Goal: Entertainment & Leisure: Browse casually

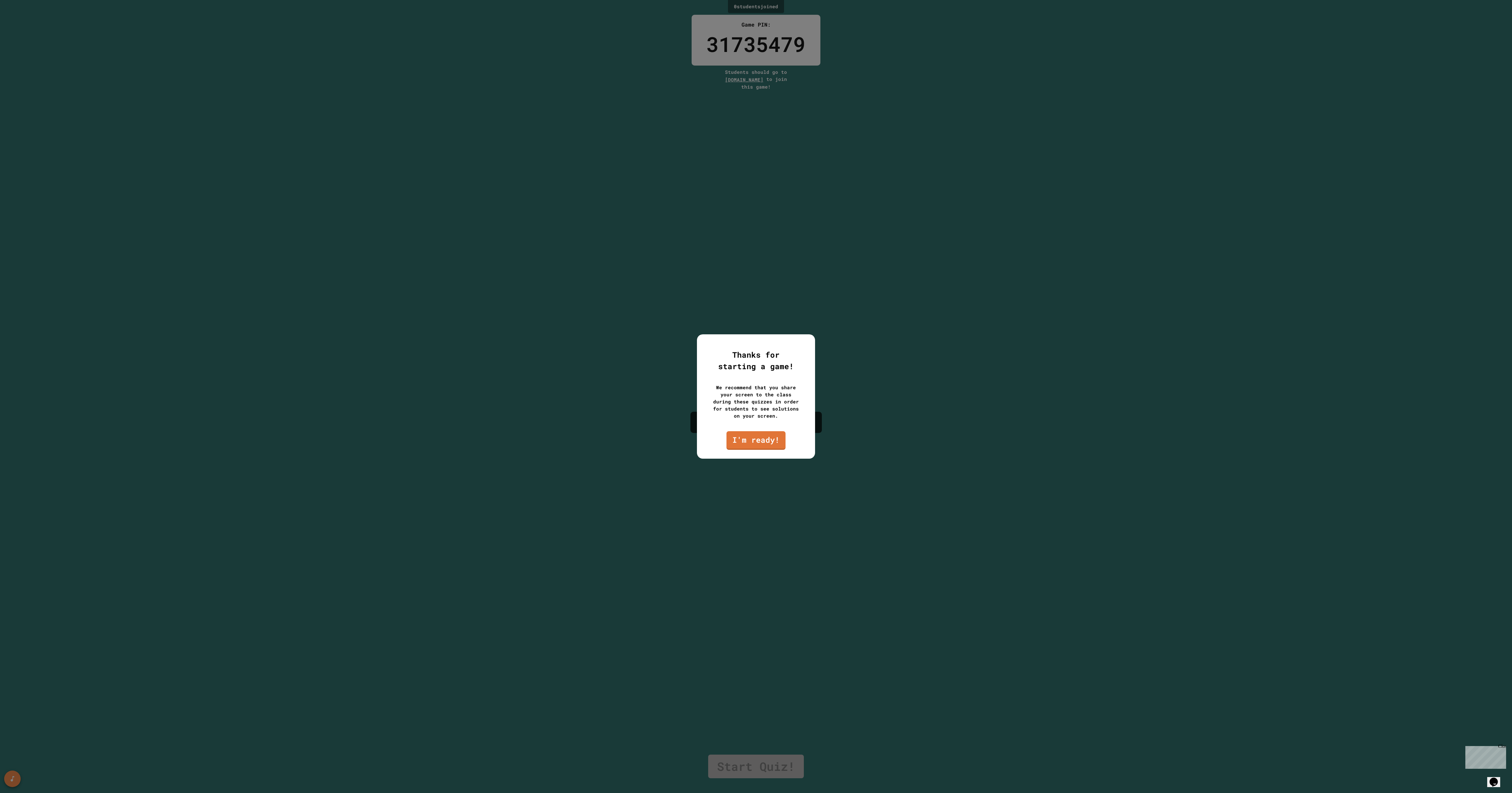
click at [760, 427] on div "Thanks for starting a game! We recommend that you share your screen to the clas…" at bounding box center [755, 397] width 118 height 124
click at [755, 442] on link "I'm ready!" at bounding box center [756, 440] width 56 height 19
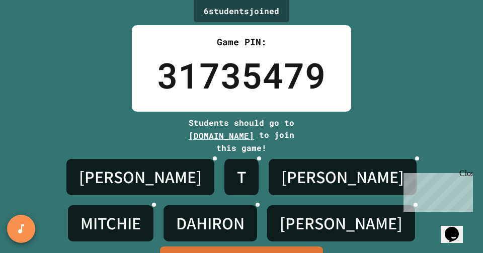
click at [467, 174] on div "Close" at bounding box center [465, 175] width 13 height 13
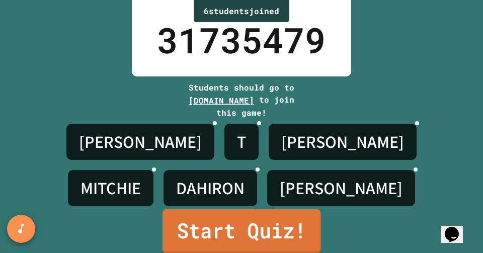
click at [269, 238] on link "Start Quiz!" at bounding box center [242, 231] width 158 height 44
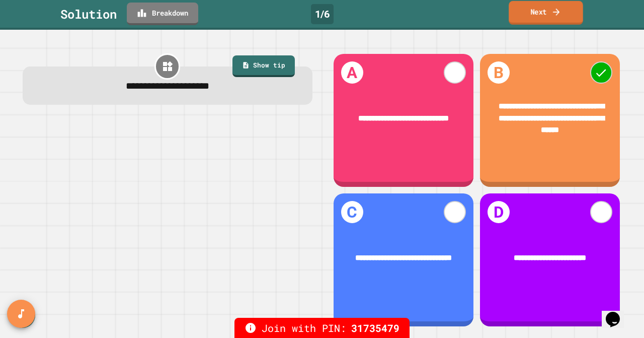
click at [570, 21] on link "Next" at bounding box center [546, 13] width 74 height 24
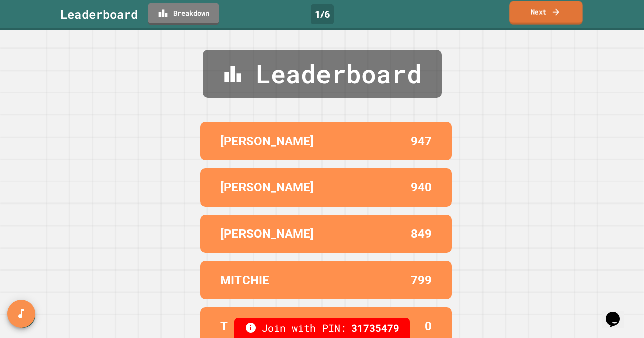
click at [555, 3] on link "Next" at bounding box center [545, 13] width 73 height 24
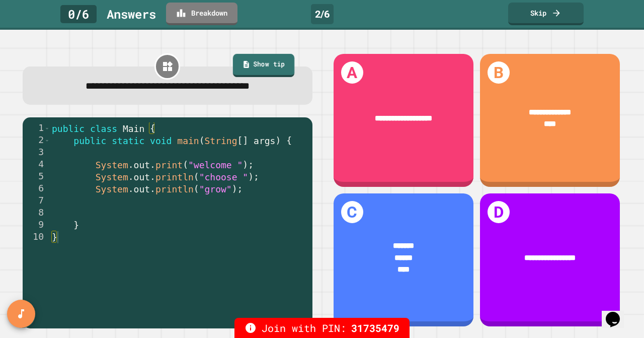
click at [261, 65] on link "Show tip" at bounding box center [263, 65] width 61 height 23
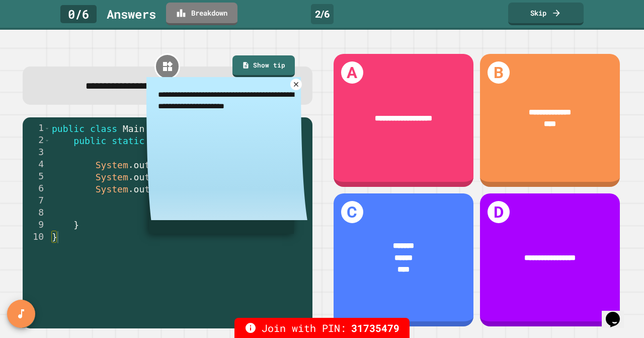
click at [297, 86] on icon at bounding box center [296, 84] width 8 height 8
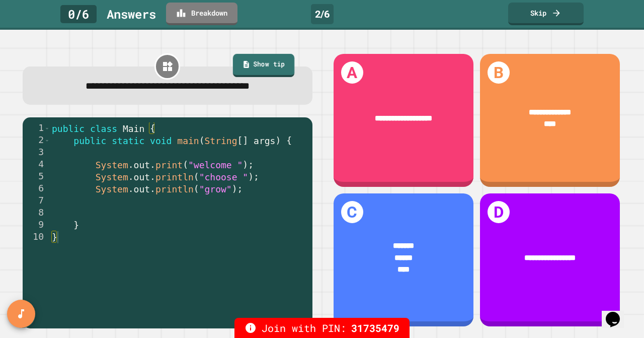
click at [274, 68] on link "Show tip" at bounding box center [263, 65] width 61 height 23
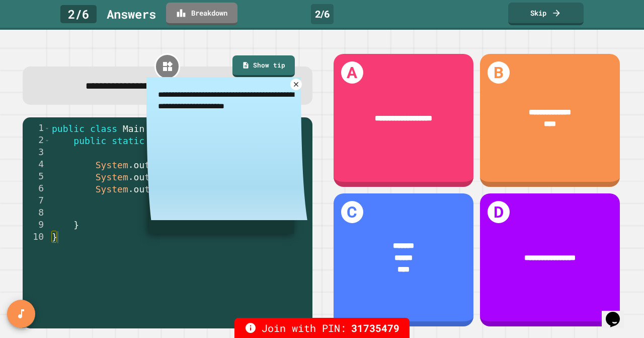
click at [290, 84] on link at bounding box center [296, 84] width 12 height 12
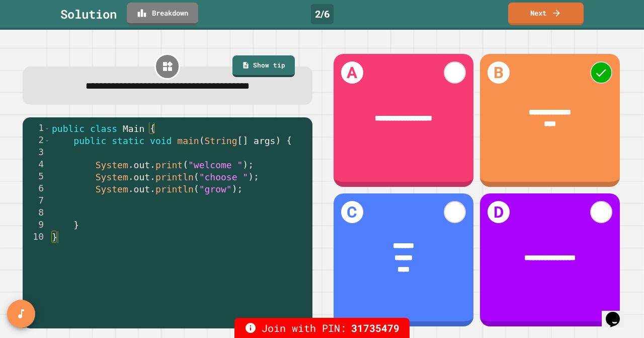
click at [211, 167] on div "public class Main { public static void main ( String [ ] args ) { System . out …" at bounding box center [178, 230] width 257 height 217
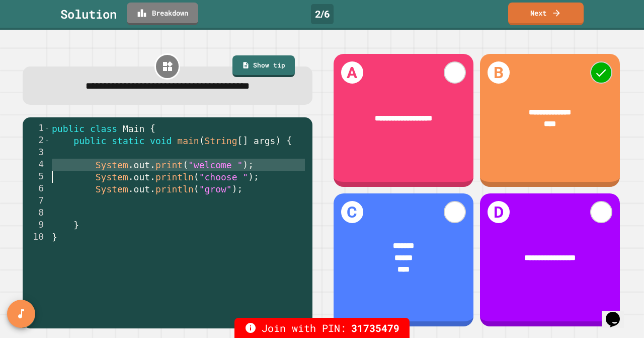
click at [216, 167] on div "public class Main { public static void main ( String [ ] args ) { System . out …" at bounding box center [178, 230] width 257 height 217
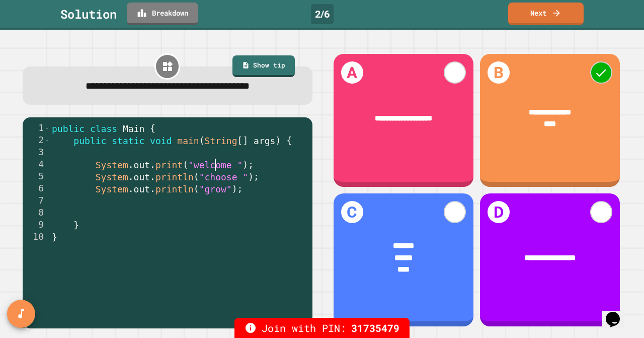
click at [216, 167] on div "public class Main { public static void main ( String [ ] args ) { System . out …" at bounding box center [178, 230] width 257 height 217
click at [187, 177] on div "public class Main { public static void main ( String [ ] args ) { System . out …" at bounding box center [178, 230] width 257 height 217
click at [535, 10] on link "Next" at bounding box center [545, 13] width 75 height 24
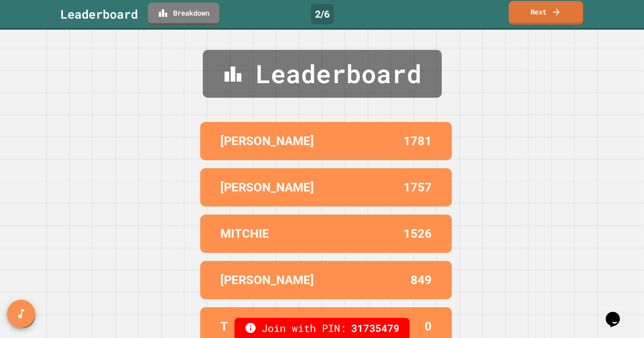
click at [535, 10] on link "Next" at bounding box center [546, 13] width 74 height 24
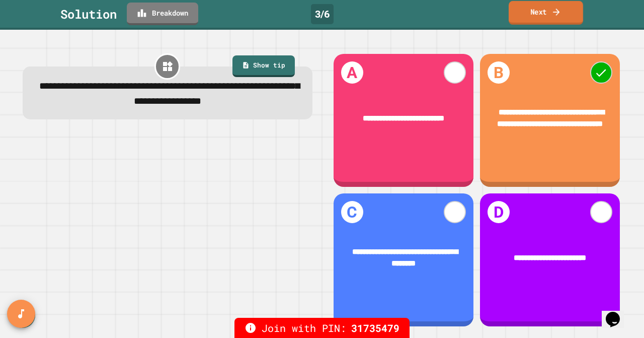
click at [554, 19] on link "Next" at bounding box center [546, 13] width 74 height 24
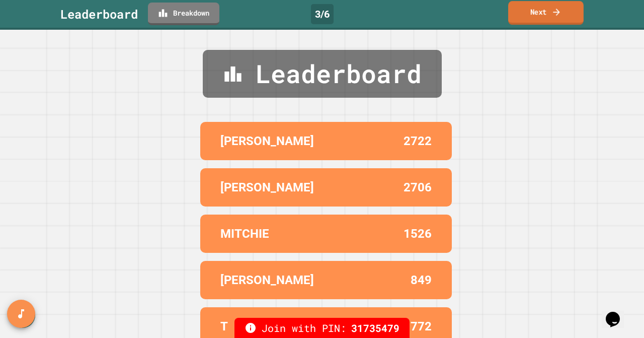
click at [543, 7] on link "Next" at bounding box center [545, 13] width 75 height 24
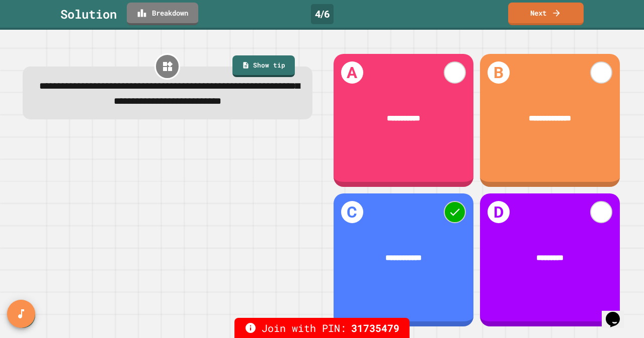
click at [397, 259] on span "**********" at bounding box center [403, 258] width 36 height 8
click at [557, 14] on icon at bounding box center [556, 12] width 7 height 7
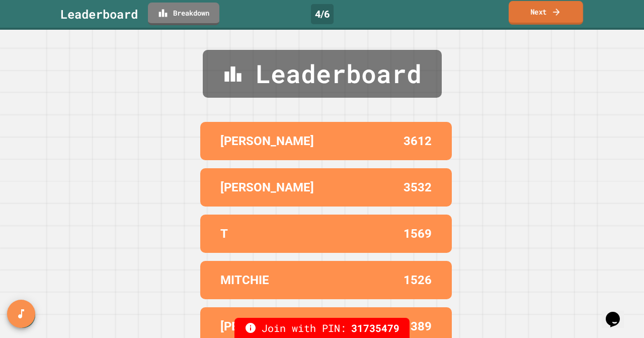
click at [552, 17] on link "Next" at bounding box center [546, 13] width 74 height 24
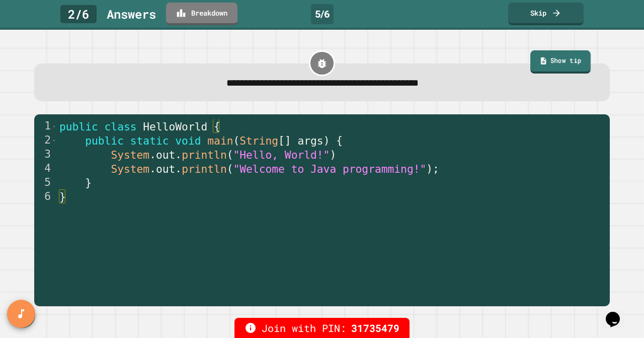
click at [571, 63] on link "Show tip" at bounding box center [561, 61] width 60 height 23
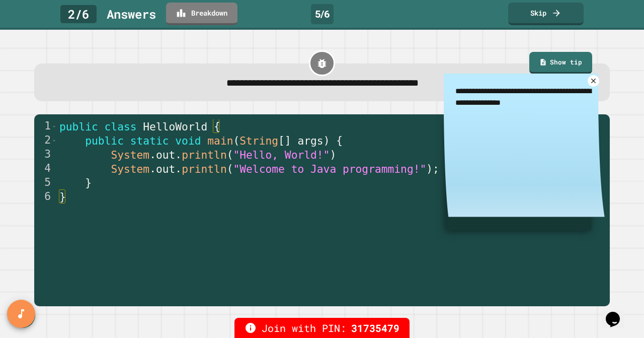
click at [593, 81] on icon at bounding box center [594, 81] width 8 height 8
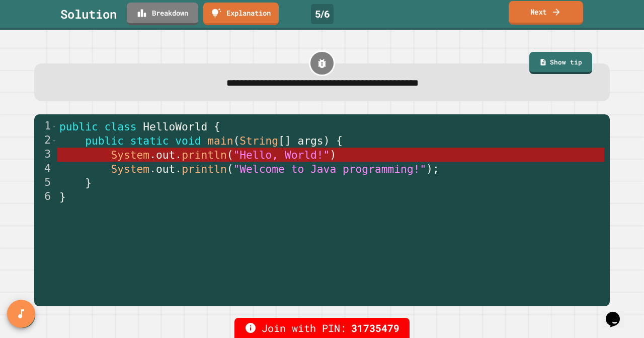
click at [548, 15] on link "Next" at bounding box center [546, 13] width 74 height 24
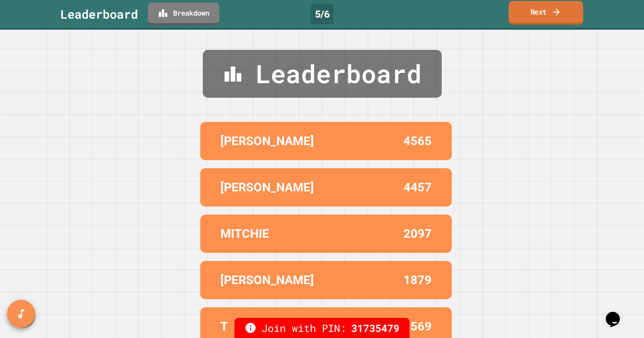
click at [548, 15] on link "Next" at bounding box center [546, 13] width 74 height 24
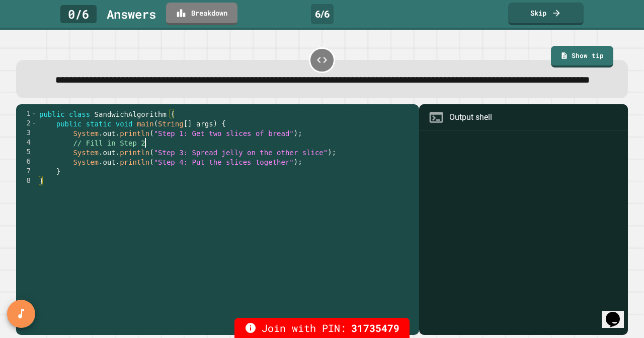
click at [149, 161] on div "public class SandwichAlgorithm { public static void main ( String [ ] args ) { …" at bounding box center [225, 214] width 377 height 210
drag, startPoint x: 149, startPoint y: 161, endPoint x: 72, endPoint y: 163, distance: 77.0
click at [72, 163] on div "public class SandwichAlgorithm { public static void main ( String [ ] args ) { …" at bounding box center [225, 214] width 377 height 210
click at [193, 164] on div "public class SandwichAlgorithm { public static void main ( String [ ] args ) { …" at bounding box center [225, 214] width 377 height 210
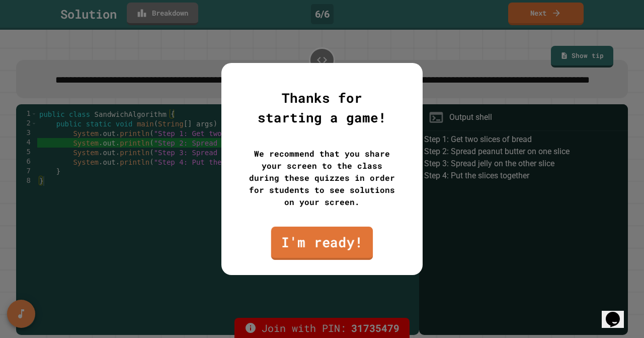
click at [326, 243] on link "I'm ready!" at bounding box center [322, 242] width 102 height 33
click at [337, 243] on link "I'm ready!" at bounding box center [322, 242] width 102 height 33
click at [314, 246] on link "I'm ready!" at bounding box center [322, 242] width 100 height 33
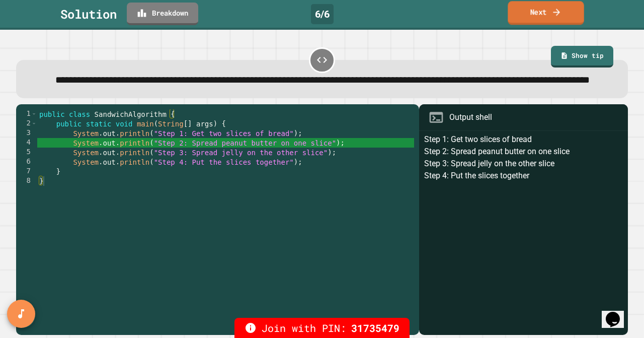
click at [529, 17] on link "Next" at bounding box center [546, 13] width 76 height 24
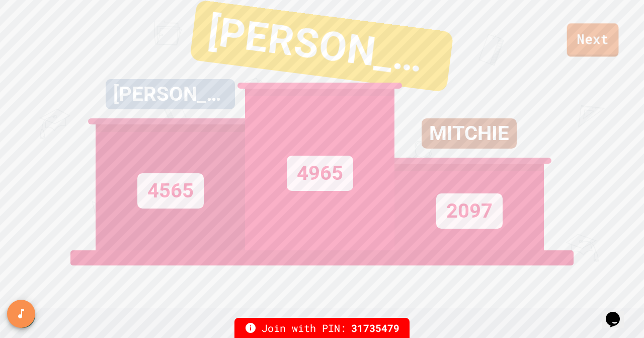
click at [586, 42] on link "Next" at bounding box center [593, 39] width 52 height 33
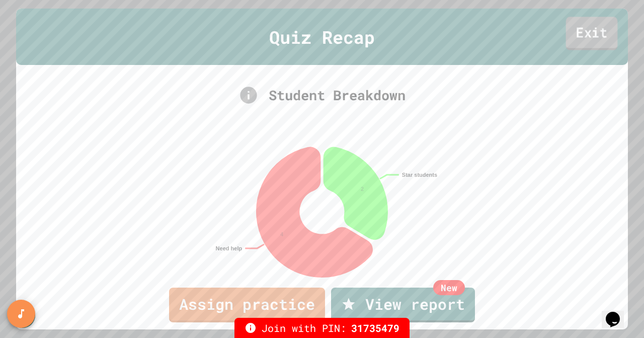
click at [586, 41] on link "Exit" at bounding box center [592, 33] width 52 height 33
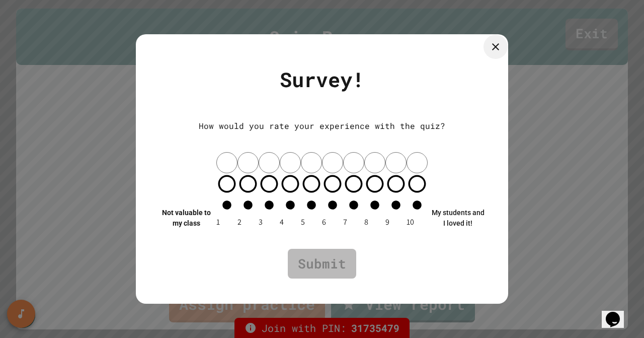
click at [493, 50] on icon at bounding box center [495, 46] width 7 height 7
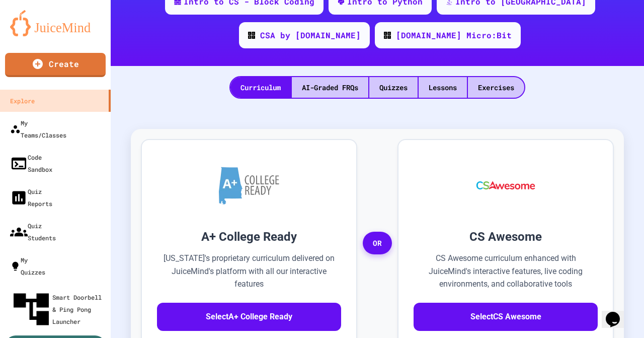
scroll to position [228, 0]
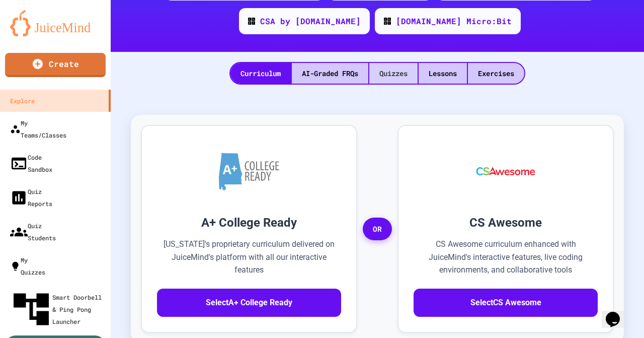
click at [405, 63] on div "Quizzes" at bounding box center [393, 73] width 48 height 21
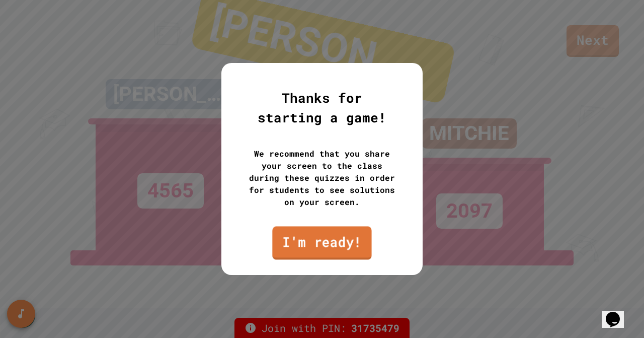
click at [339, 236] on link "I'm ready!" at bounding box center [321, 242] width 99 height 33
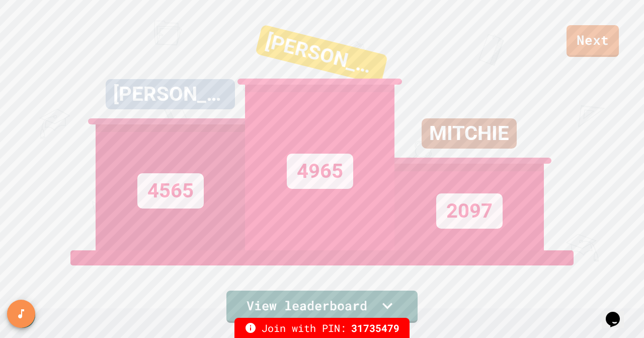
drag, startPoint x: 522, startPoint y: 139, endPoint x: 643, endPoint y: 155, distance: 122.3
click at [643, 155] on div "Next ETHAN 4565 [PERSON_NAME] AQ 4965 MITCHIE 2097 View leaderboard" at bounding box center [322, 169] width 644 height 338
